Goal: Navigation & Orientation: Find specific page/section

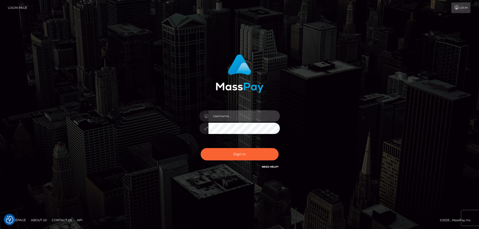
click at [241, 119] on input "text" at bounding box center [243, 115] width 71 height 11
type input "dawson.throne"
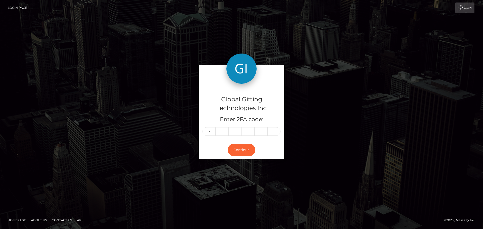
type input "9"
type input "8"
type input "9"
type input "0"
type input "5"
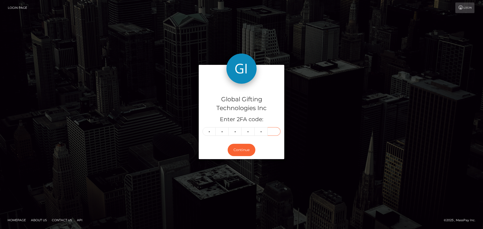
type input "7"
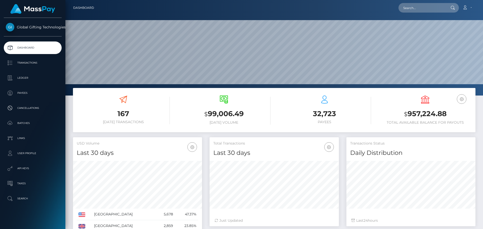
scroll to position [89, 129]
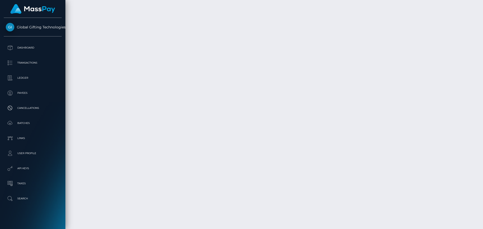
scroll to position [1279, 0]
